Goal: Information Seeking & Learning: Learn about a topic

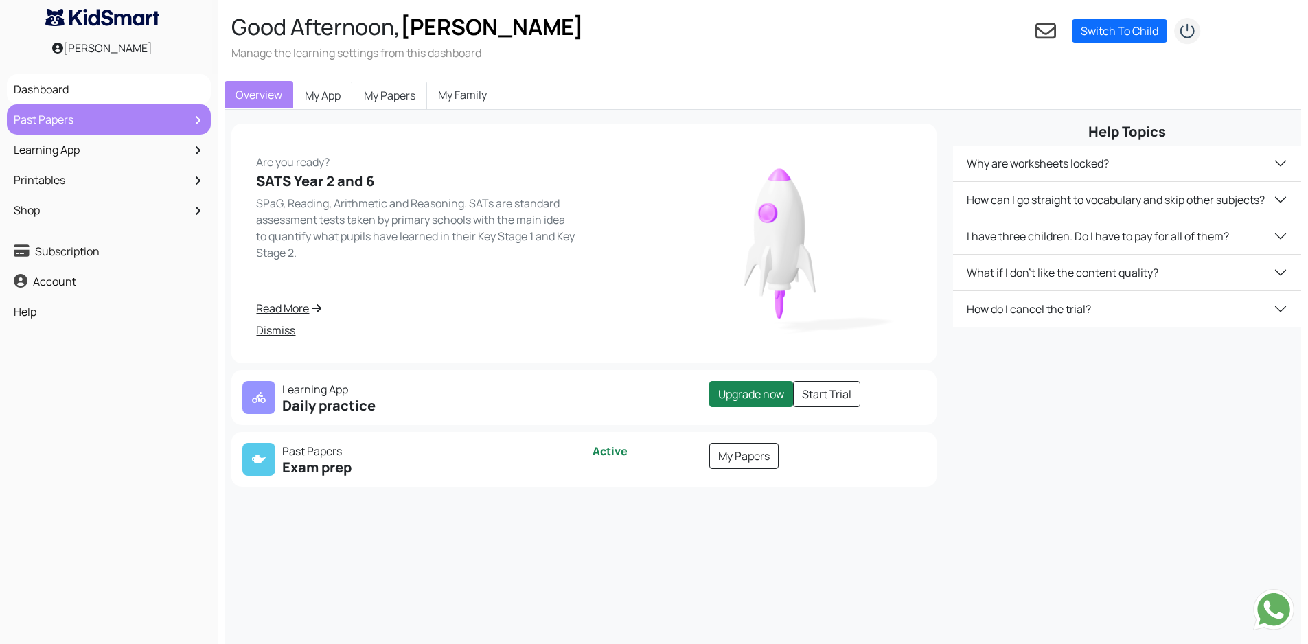
click at [81, 114] on link "Past Papers" at bounding box center [108, 119] width 197 height 23
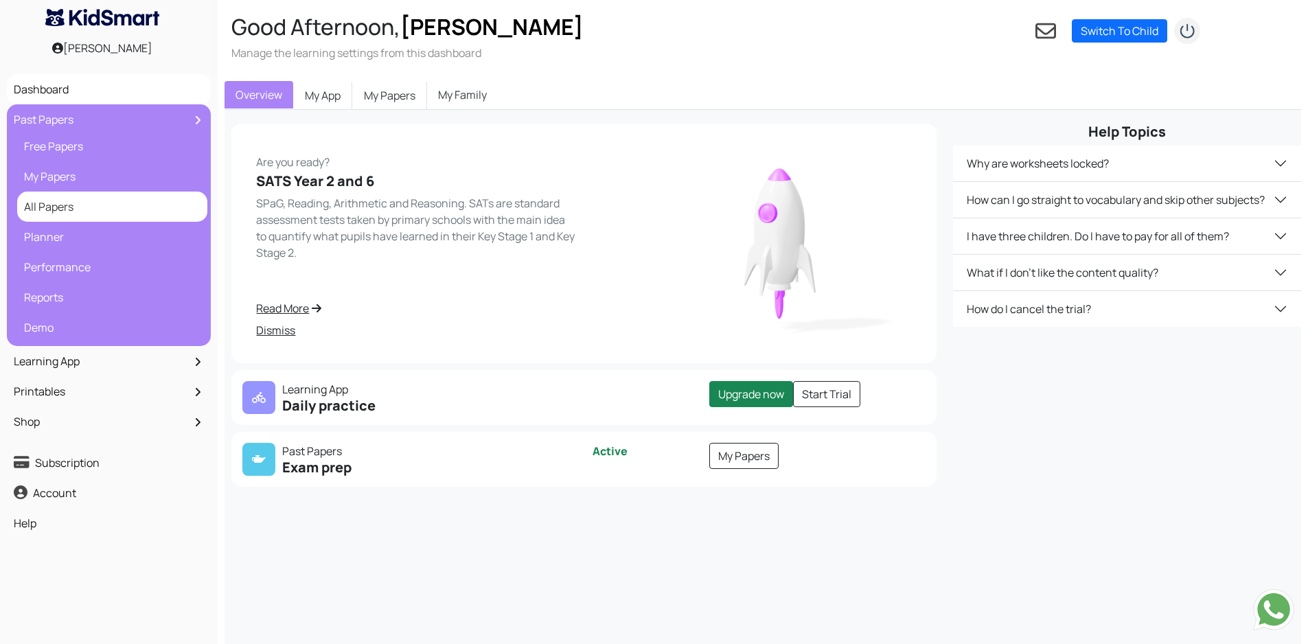
click at [63, 205] on link "All Papers" at bounding box center [112, 206] width 183 height 23
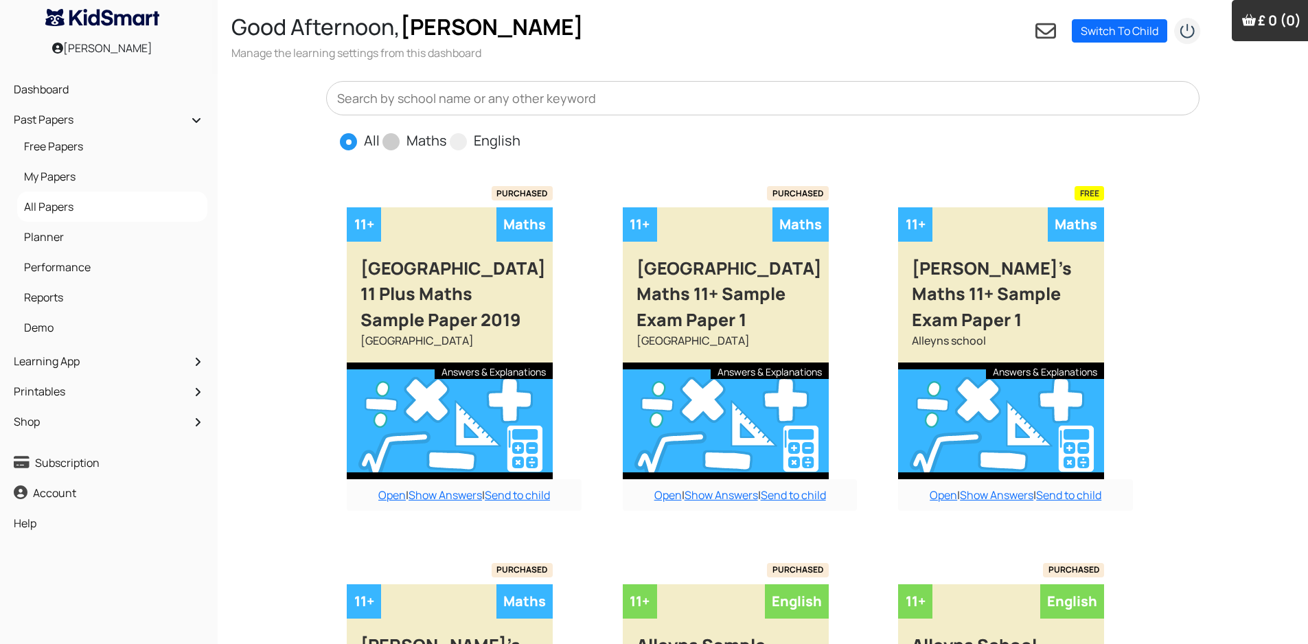
click at [393, 141] on span at bounding box center [391, 141] width 17 height 17
click at [447, 139] on input "Maths" at bounding box center [451, 134] width 9 height 9
radio input "true"
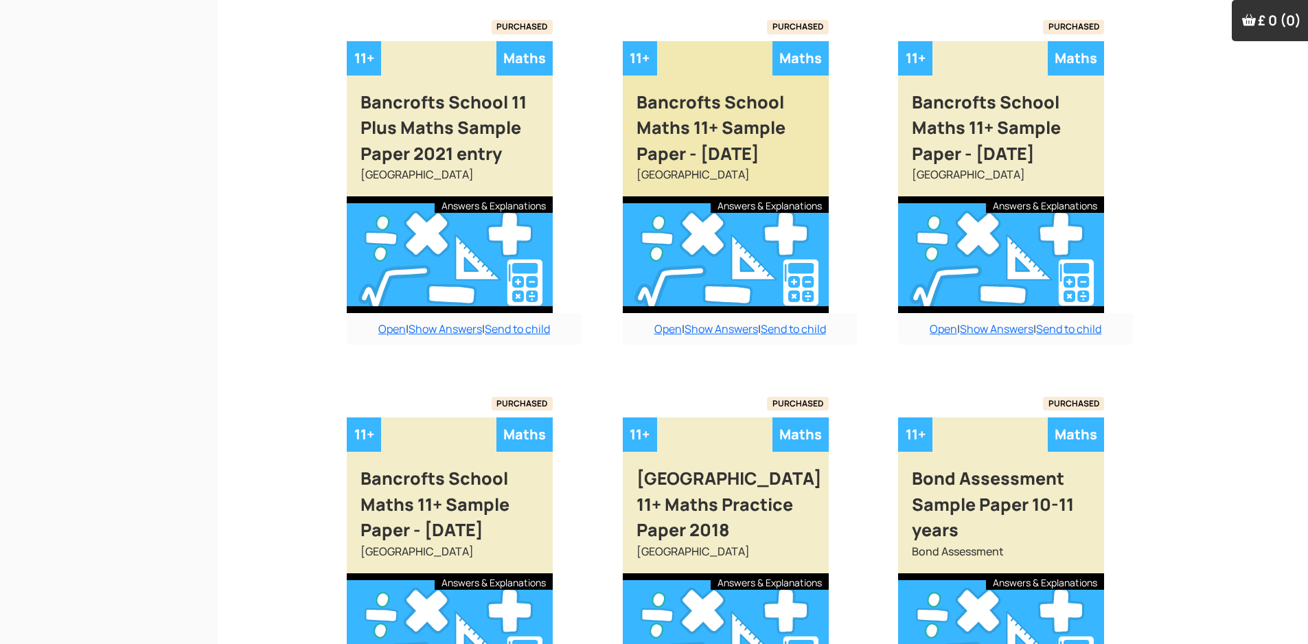
scroll to position [1083, 0]
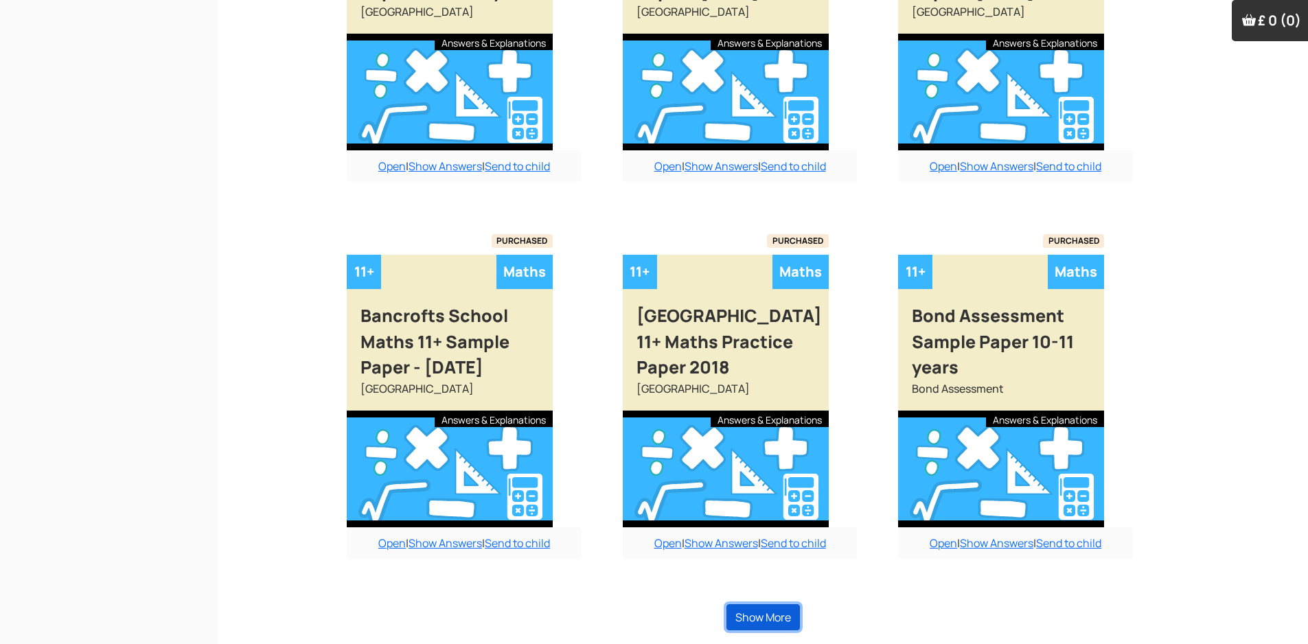
click at [771, 618] on button "Show More" at bounding box center [763, 617] width 73 height 26
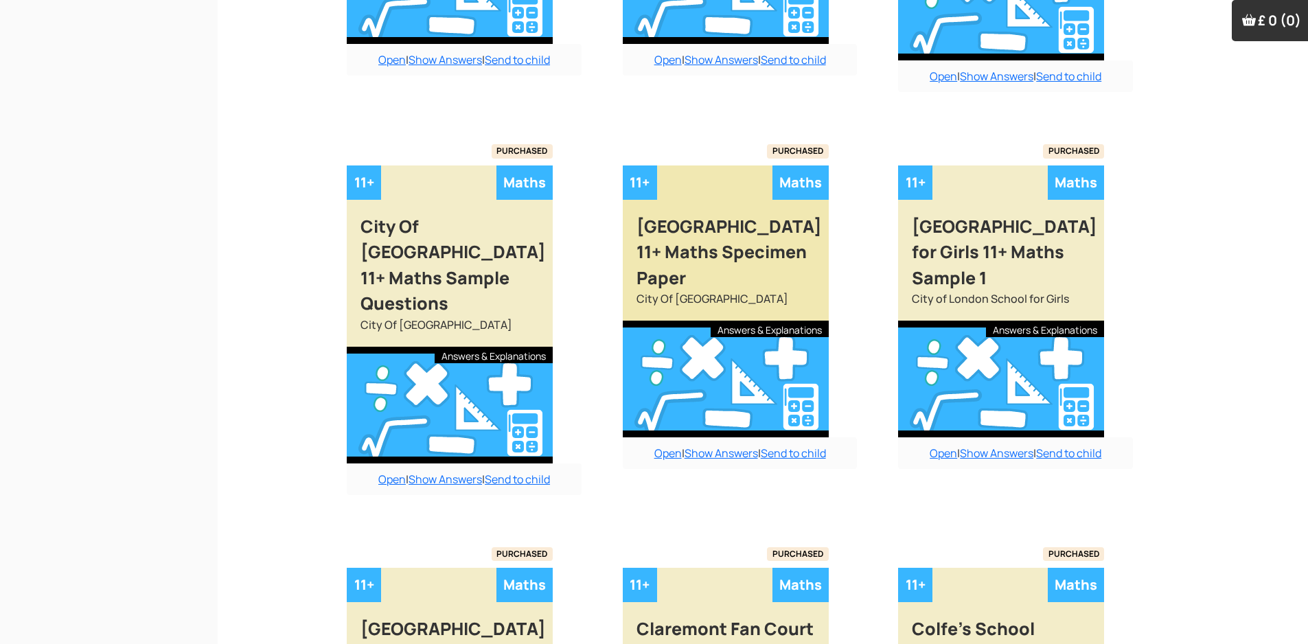
scroll to position [2044, 0]
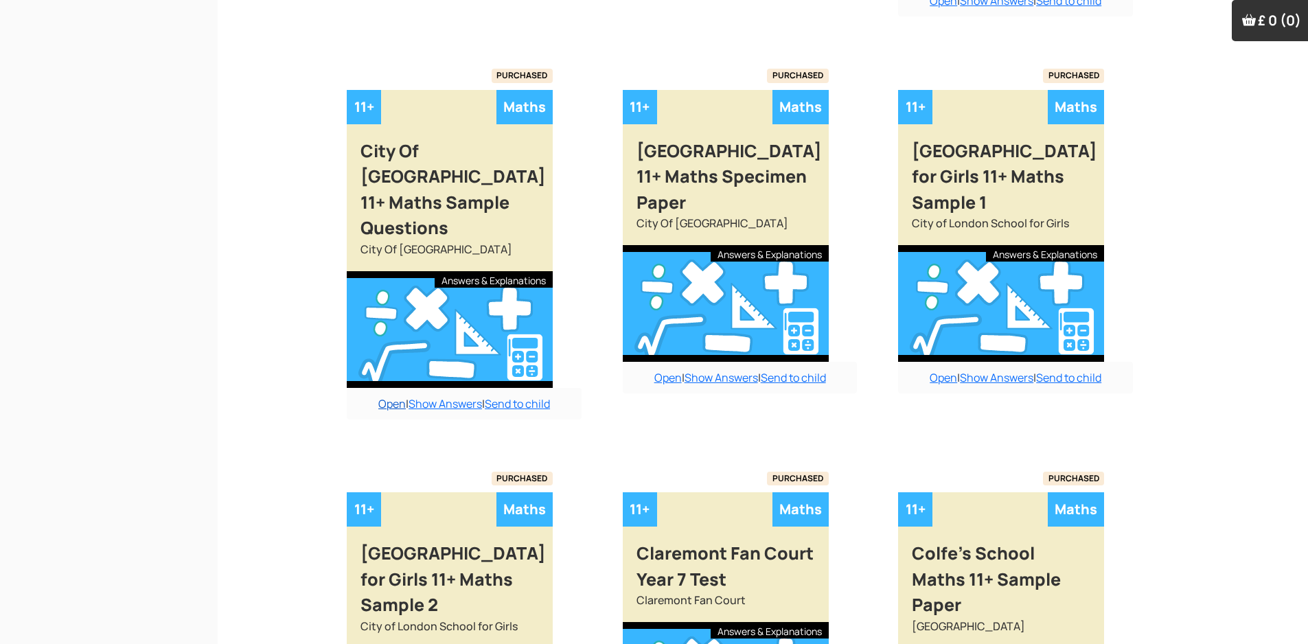
click at [388, 396] on link "Open" at bounding box center [391, 403] width 27 height 15
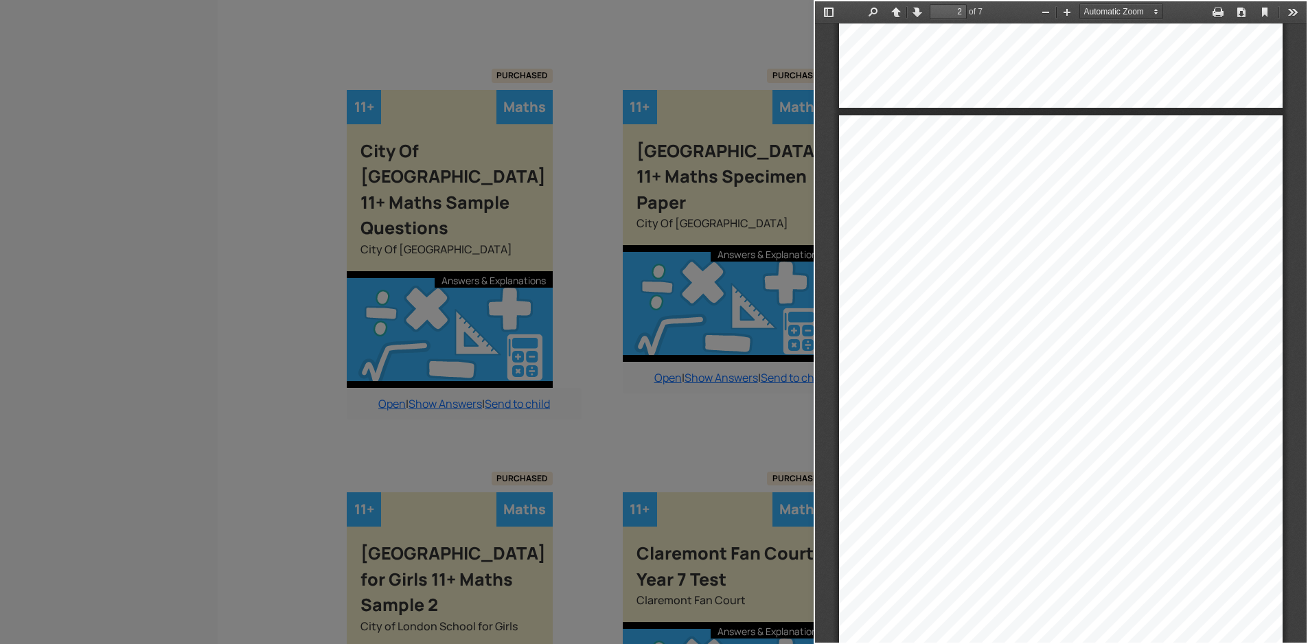
scroll to position [1099, 0]
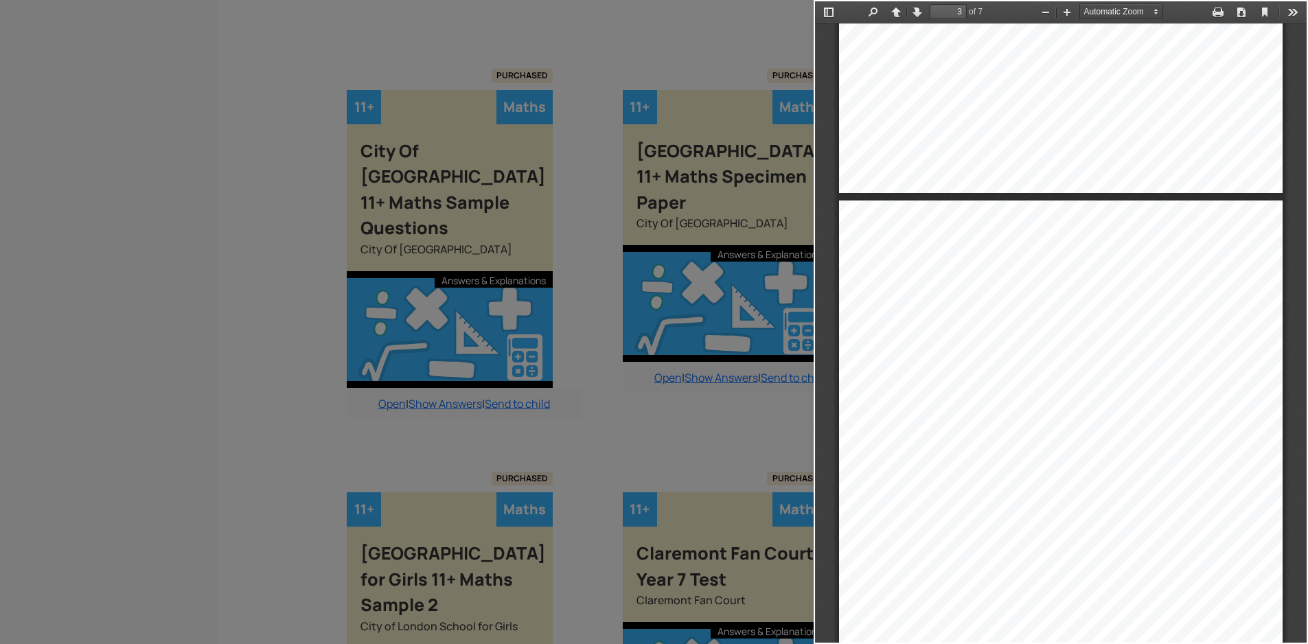
click at [237, 317] on div at bounding box center [407, 322] width 814 height 644
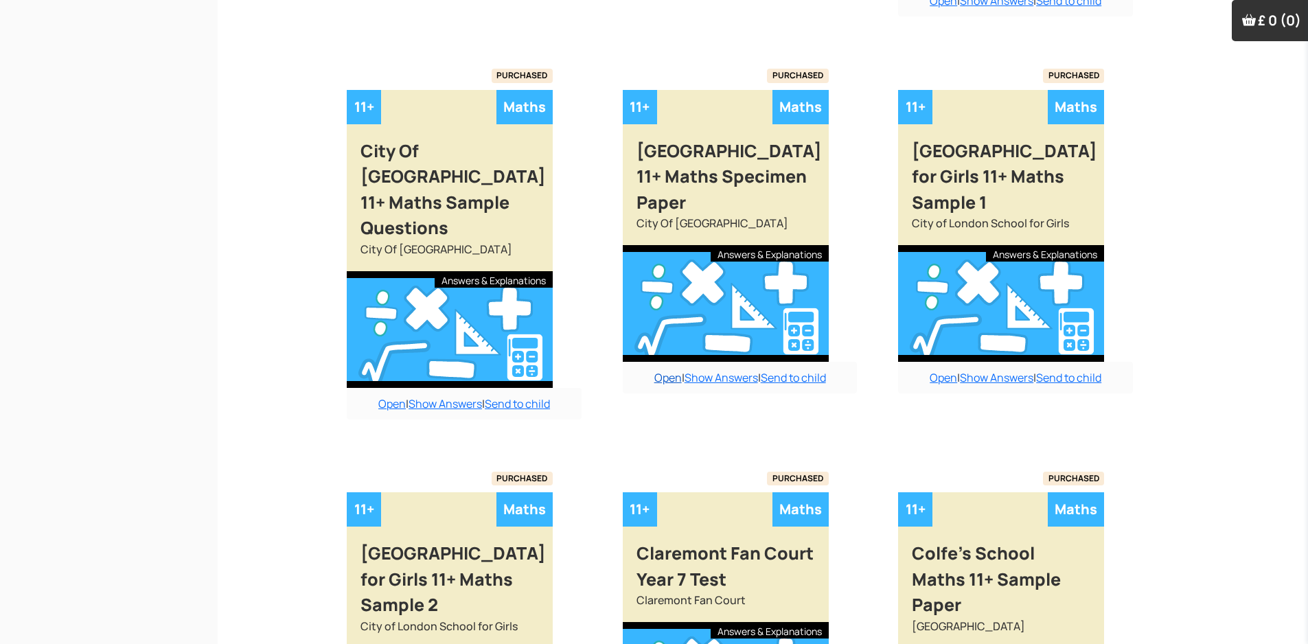
click at [659, 370] on link "Open" at bounding box center [667, 377] width 27 height 15
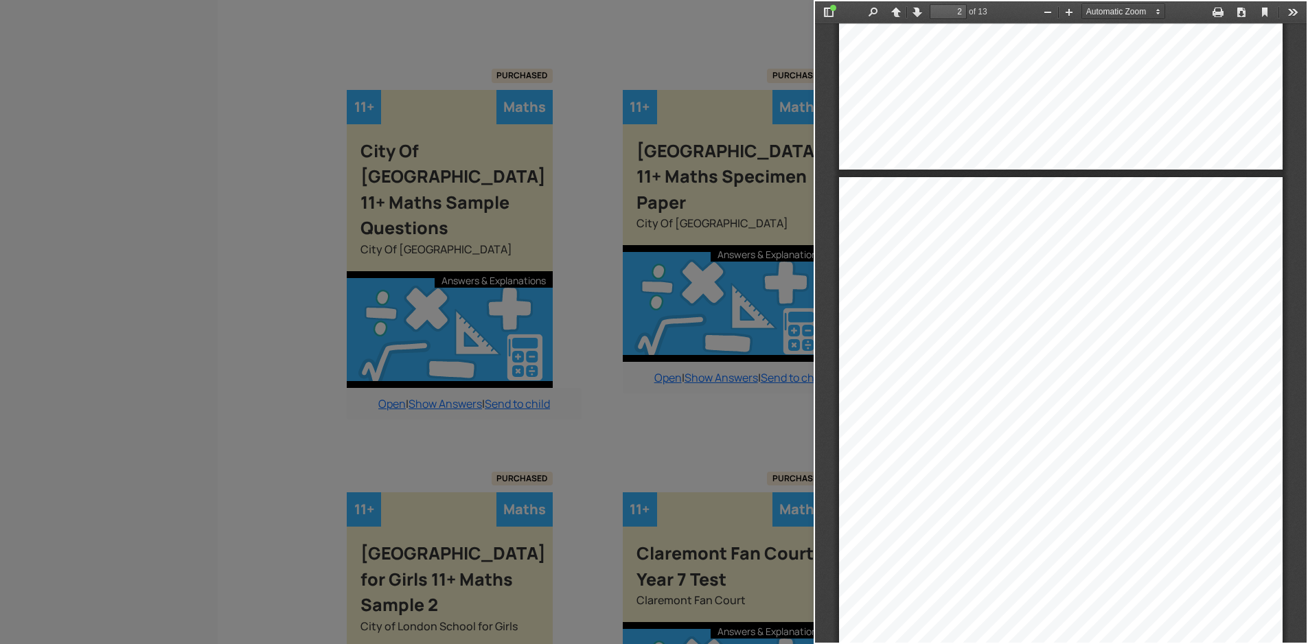
scroll to position [968, 0]
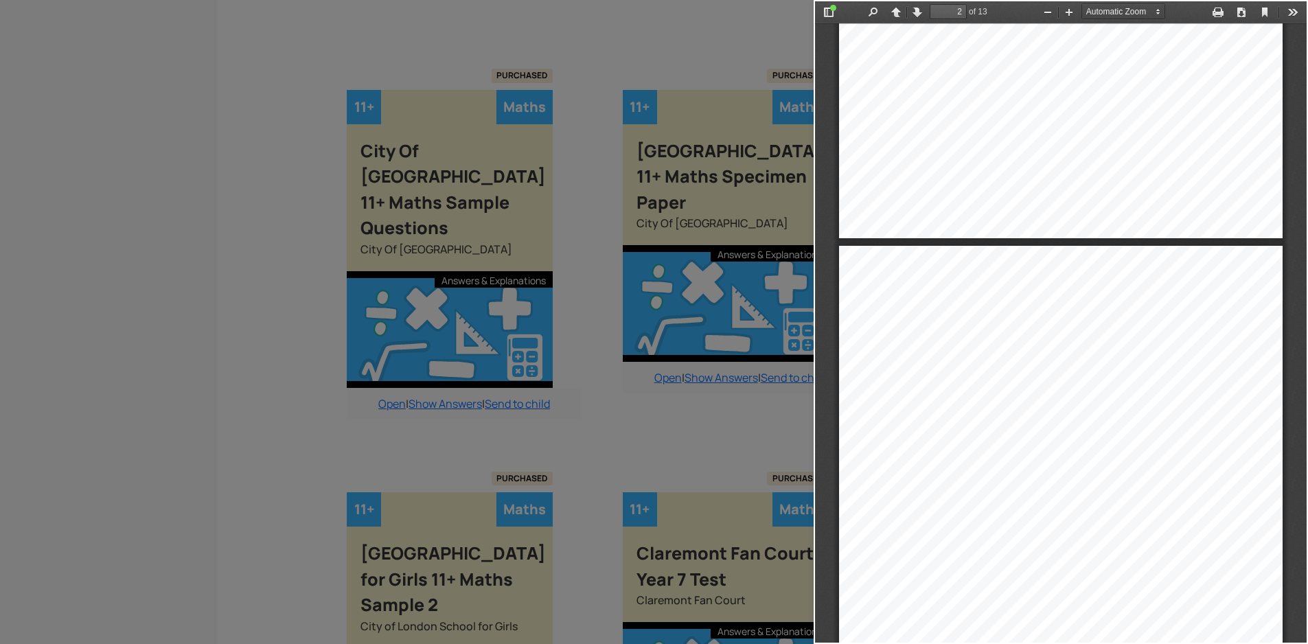
type input "1"
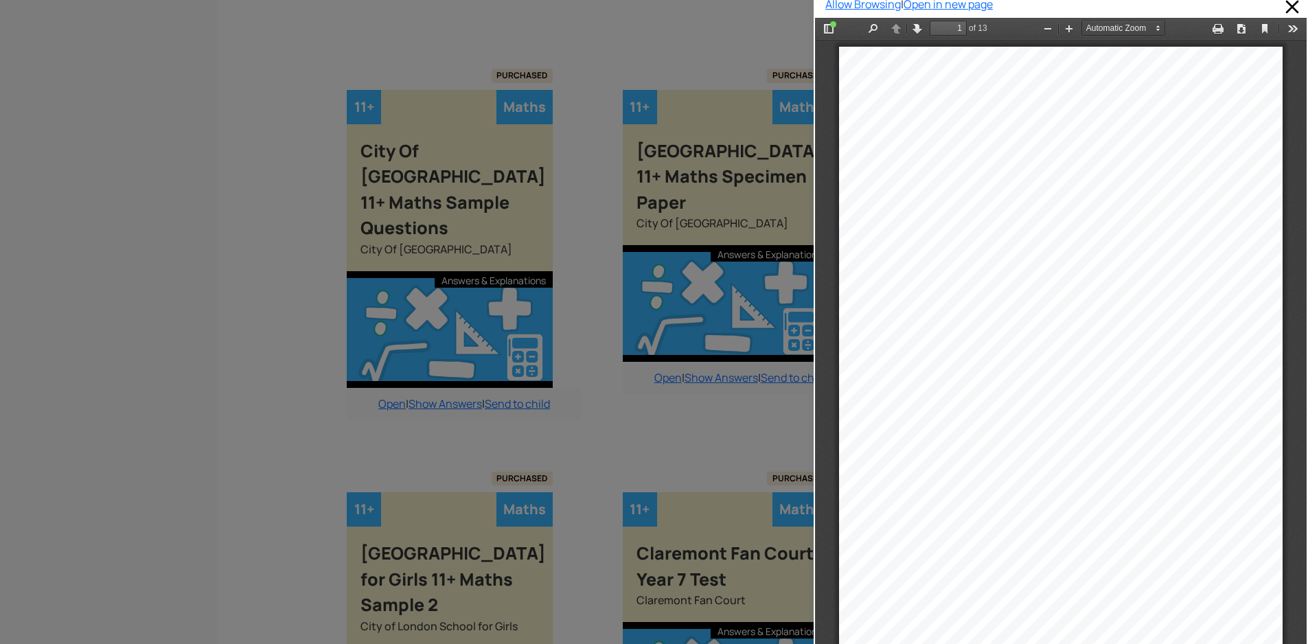
scroll to position [0, 0]
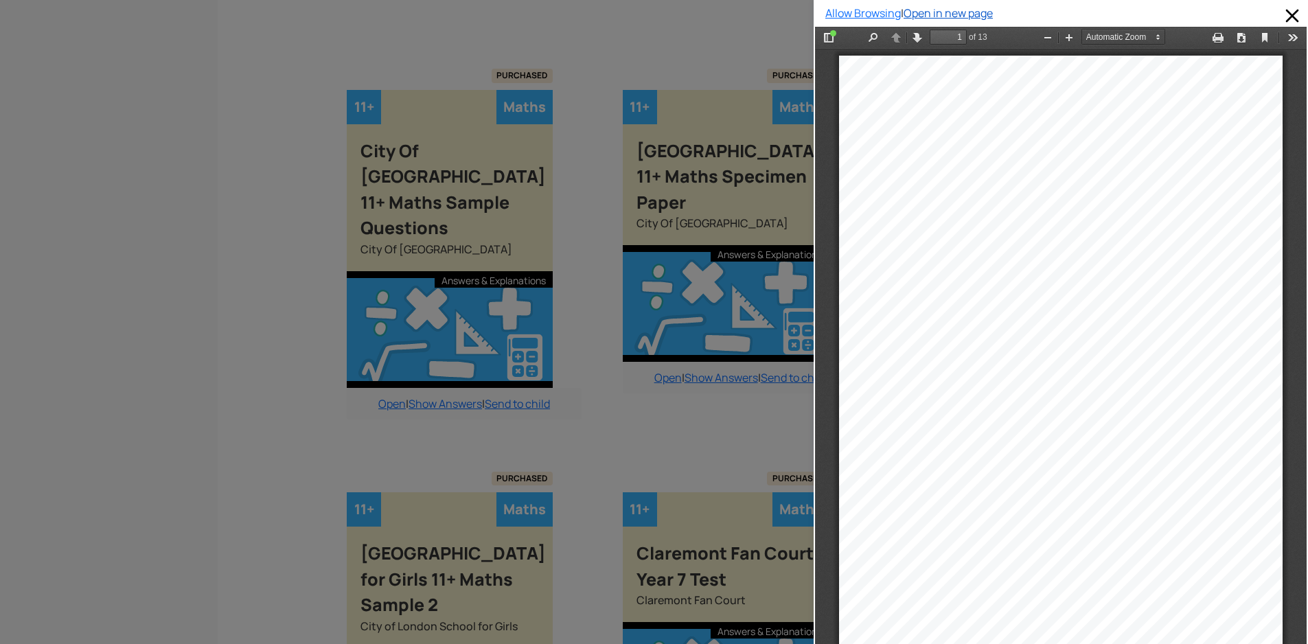
click at [952, 12] on link "Open in new page" at bounding box center [948, 12] width 89 height 15
